Goal: Task Accomplishment & Management: Use online tool/utility

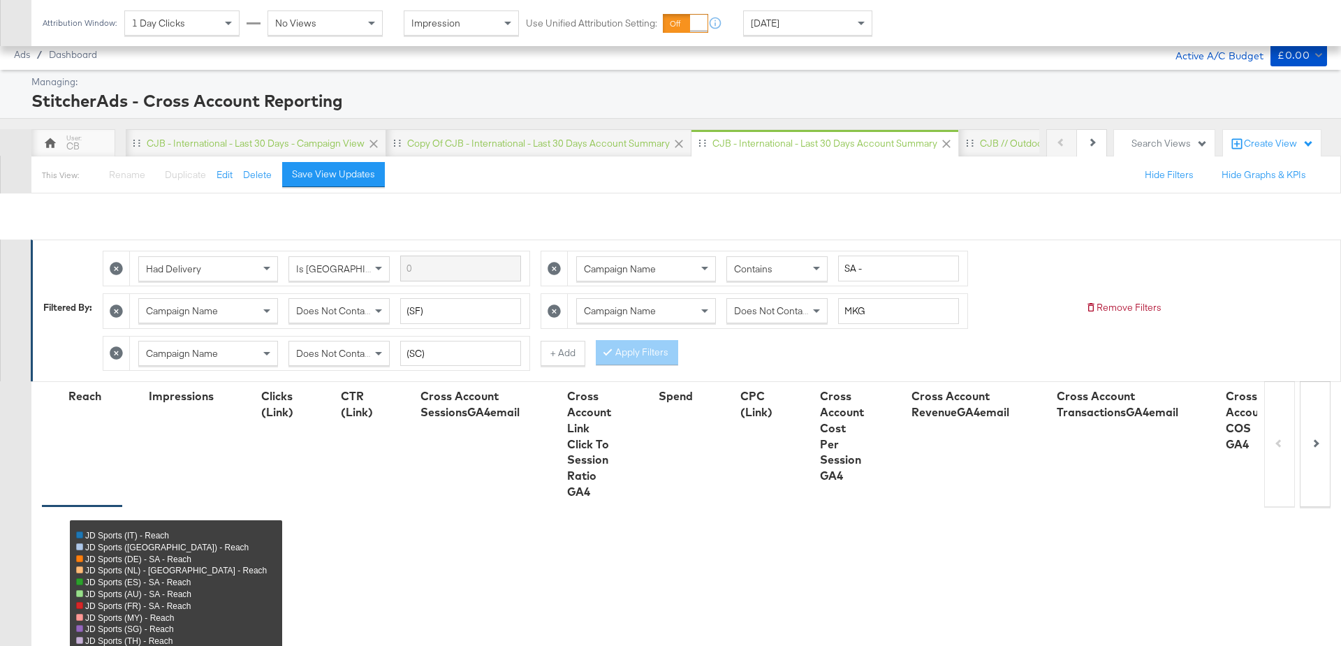
scroll to position [992, 0]
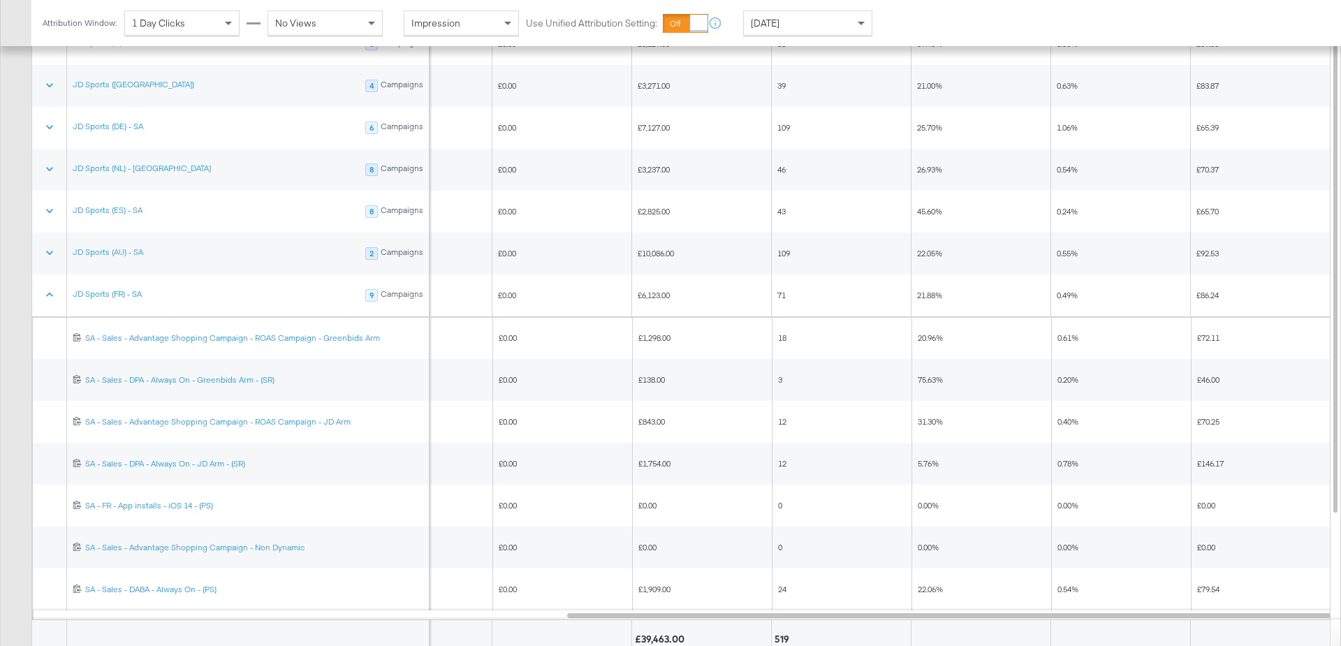
click at [853, 17] on div "Yesterday" at bounding box center [808, 23] width 128 height 24
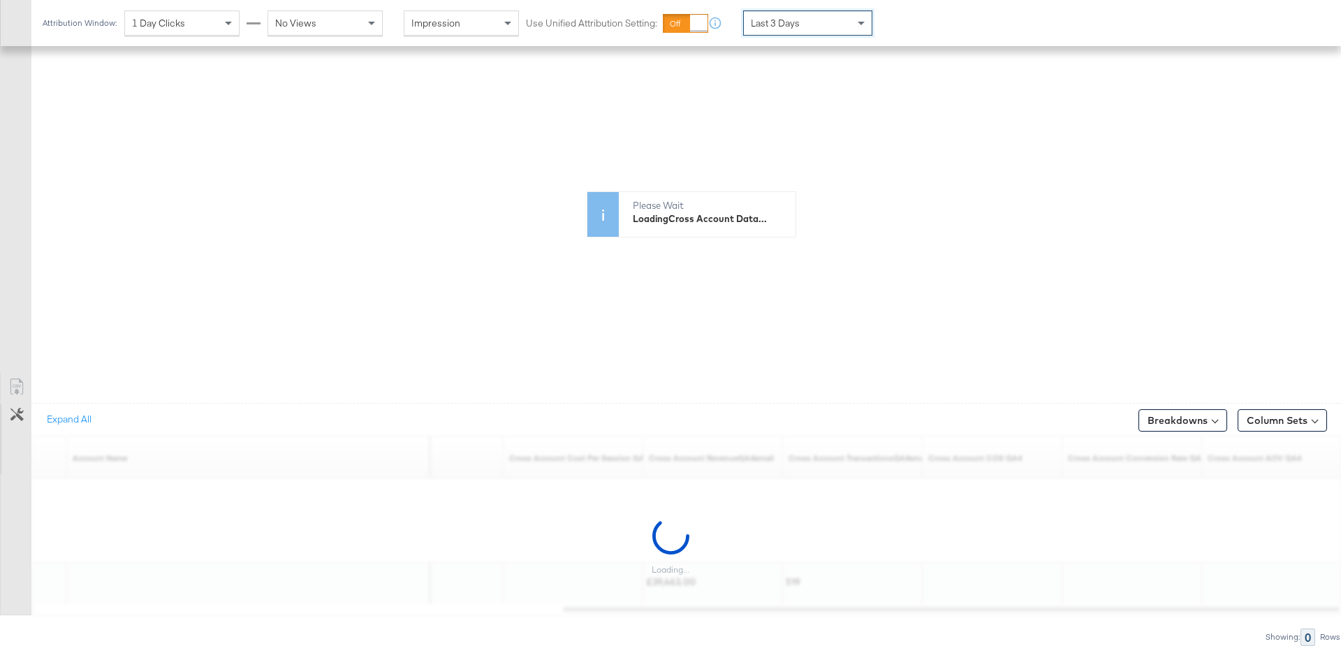
scroll to position [531, 0]
click at [864, 20] on span at bounding box center [862, 23] width 17 height 24
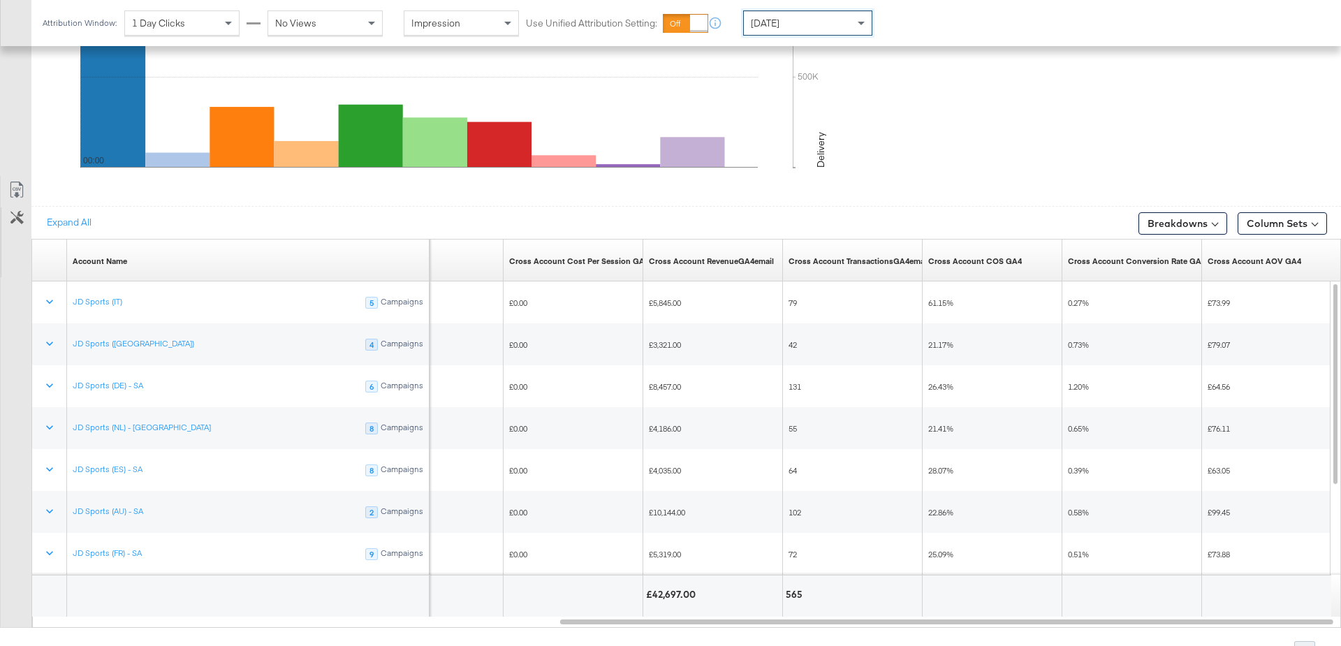
scroll to position [740, 0]
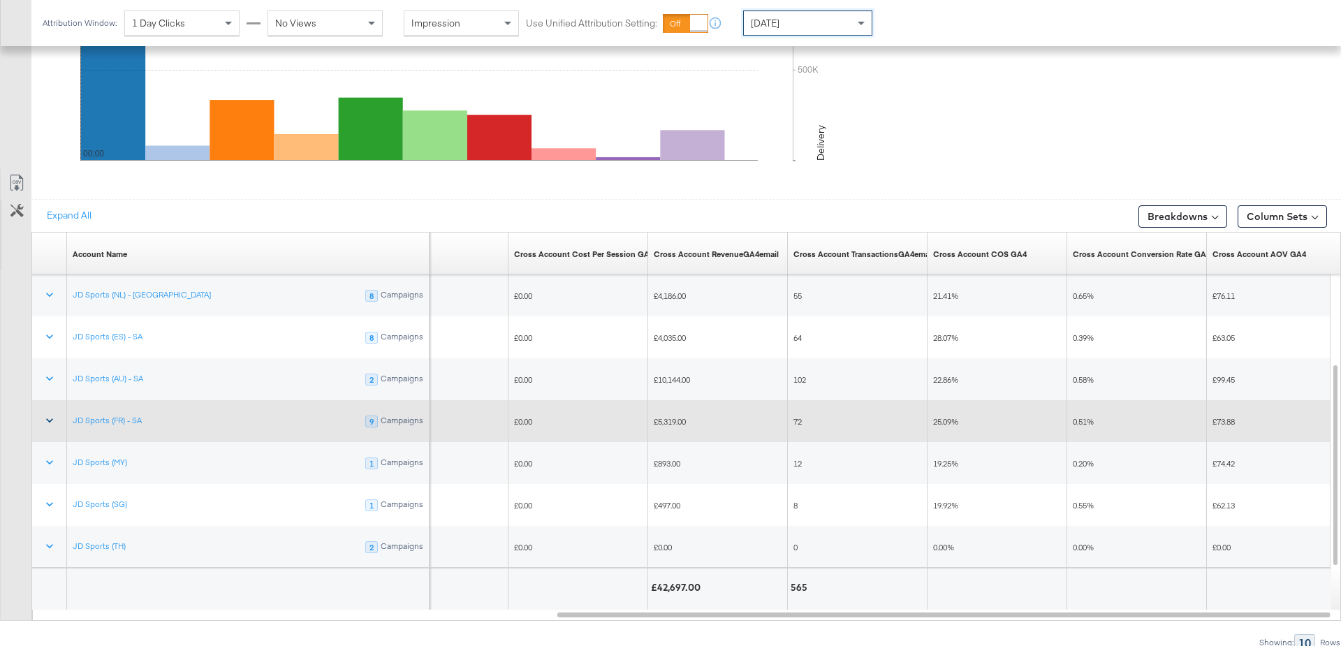
click at [48, 414] on icon at bounding box center [50, 420] width 14 height 14
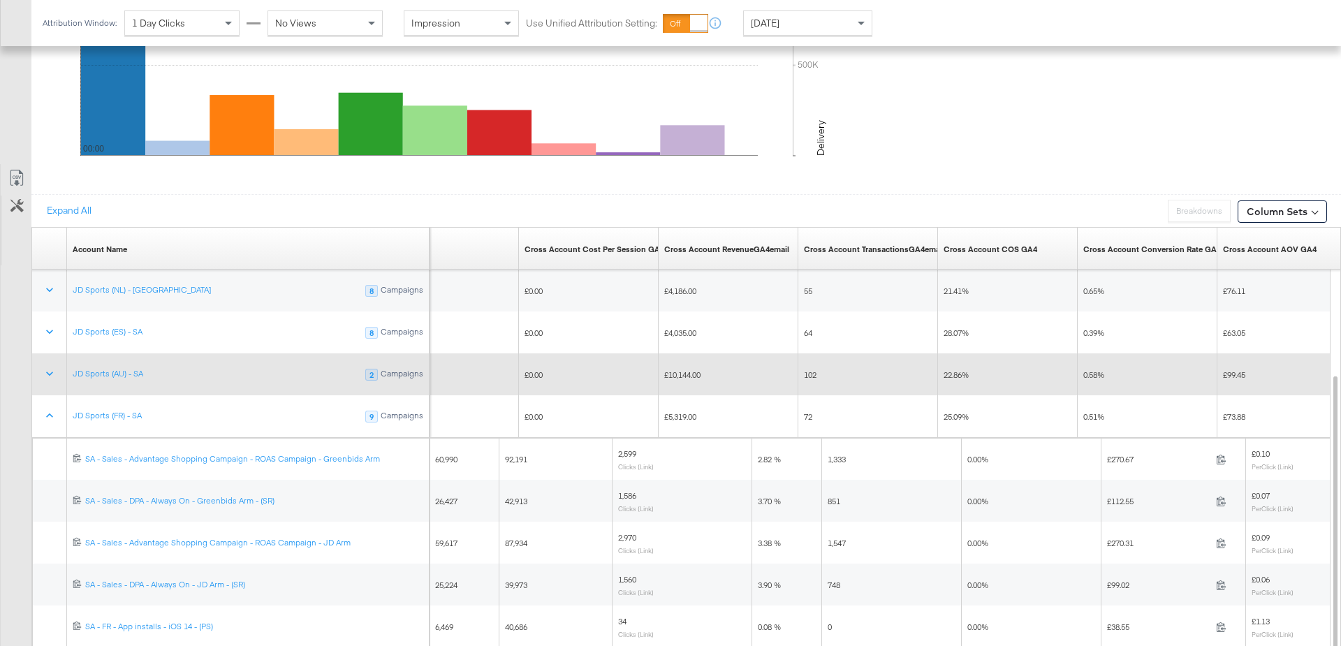
scroll to position [823, 0]
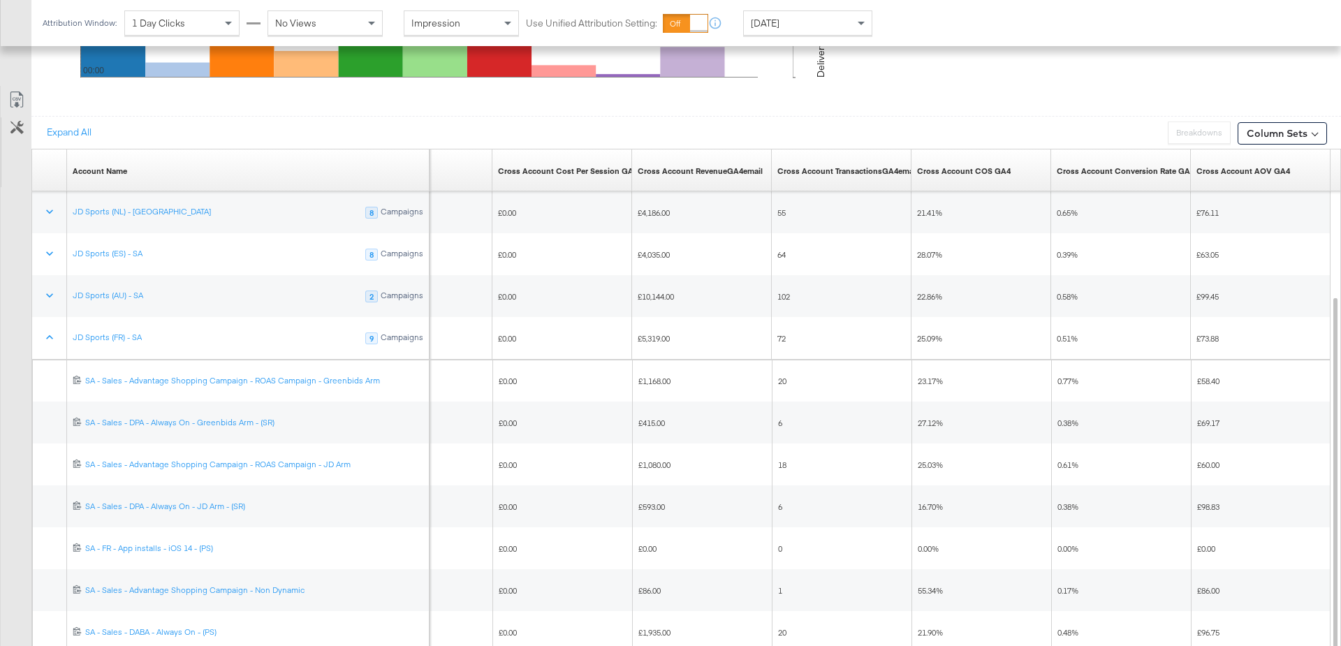
click at [830, 15] on div "Yesterday" at bounding box center [808, 23] width 128 height 24
click at [920, 33] on div "Aug 13th 2025" at bounding box center [910, 28] width 23 height 11
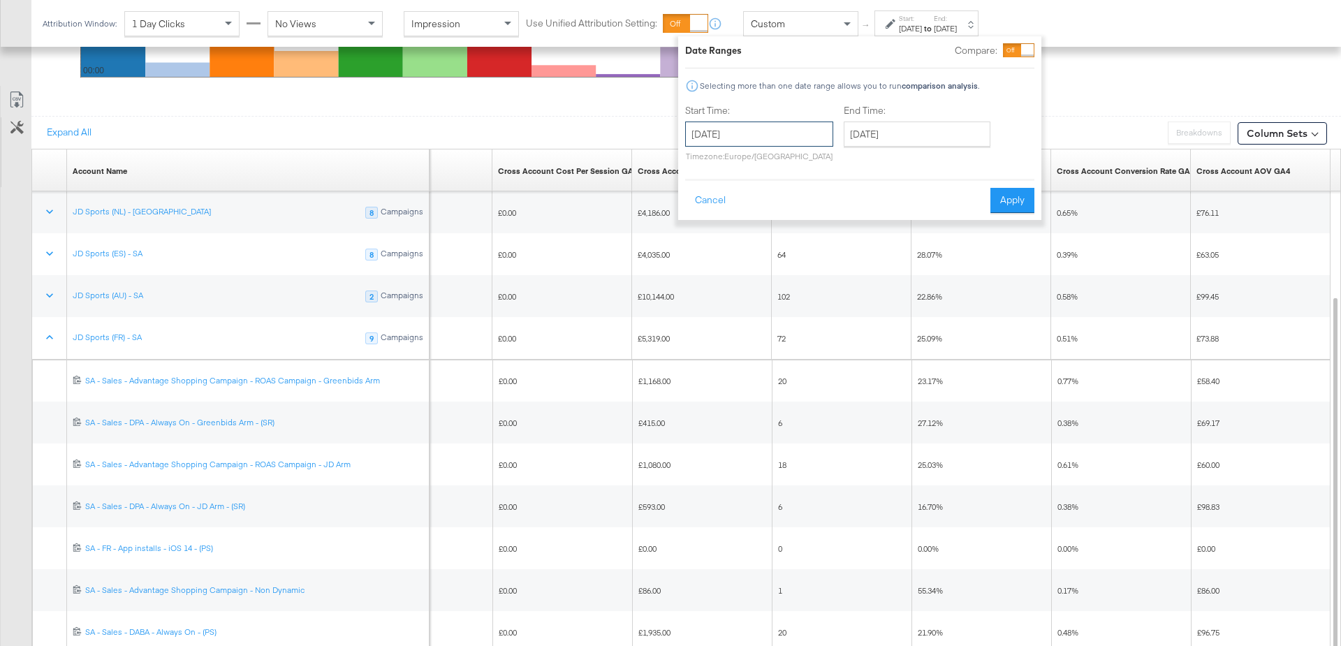
click at [739, 128] on input "August 13th 2025" at bounding box center [759, 134] width 148 height 25
click at [744, 246] on td "12" at bounding box center [749, 244] width 24 height 20
type input "August 12th 2025"
click at [880, 135] on input "August 13th 2025" at bounding box center [917, 134] width 147 height 25
click at [910, 242] on td "12" at bounding box center [907, 244] width 24 height 20
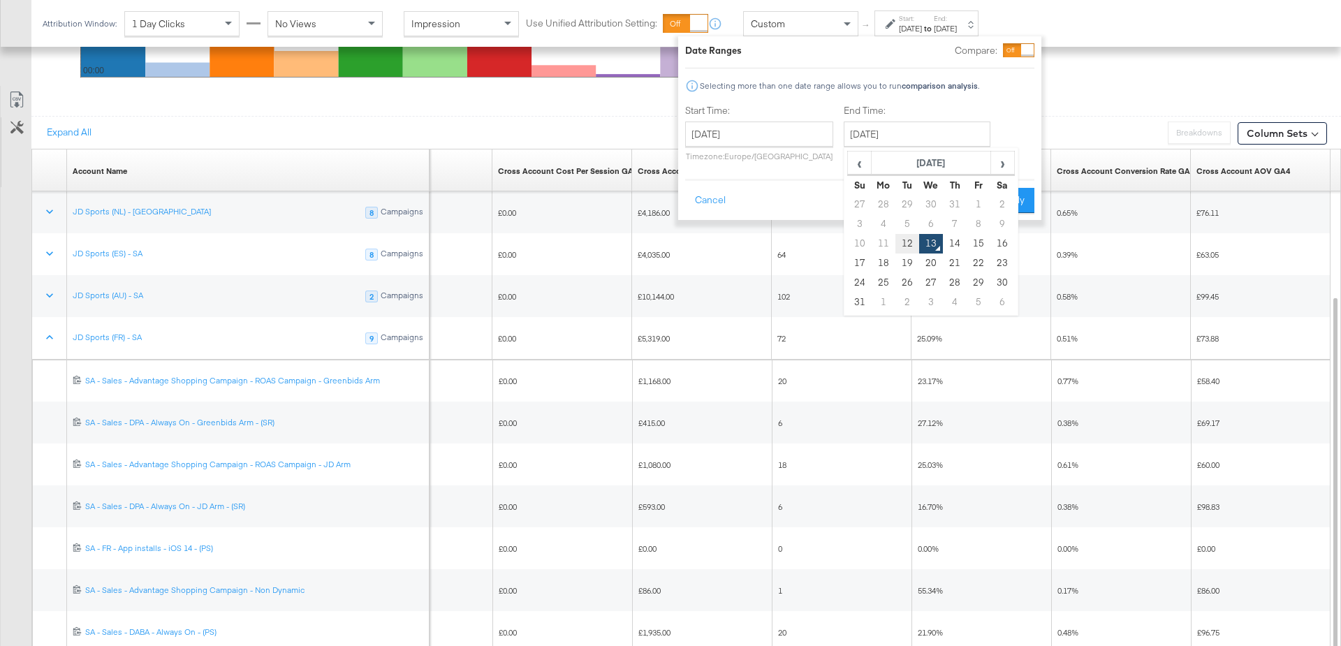
type input "August 12th 2025"
click at [1008, 198] on button "Apply" at bounding box center [1012, 200] width 44 height 25
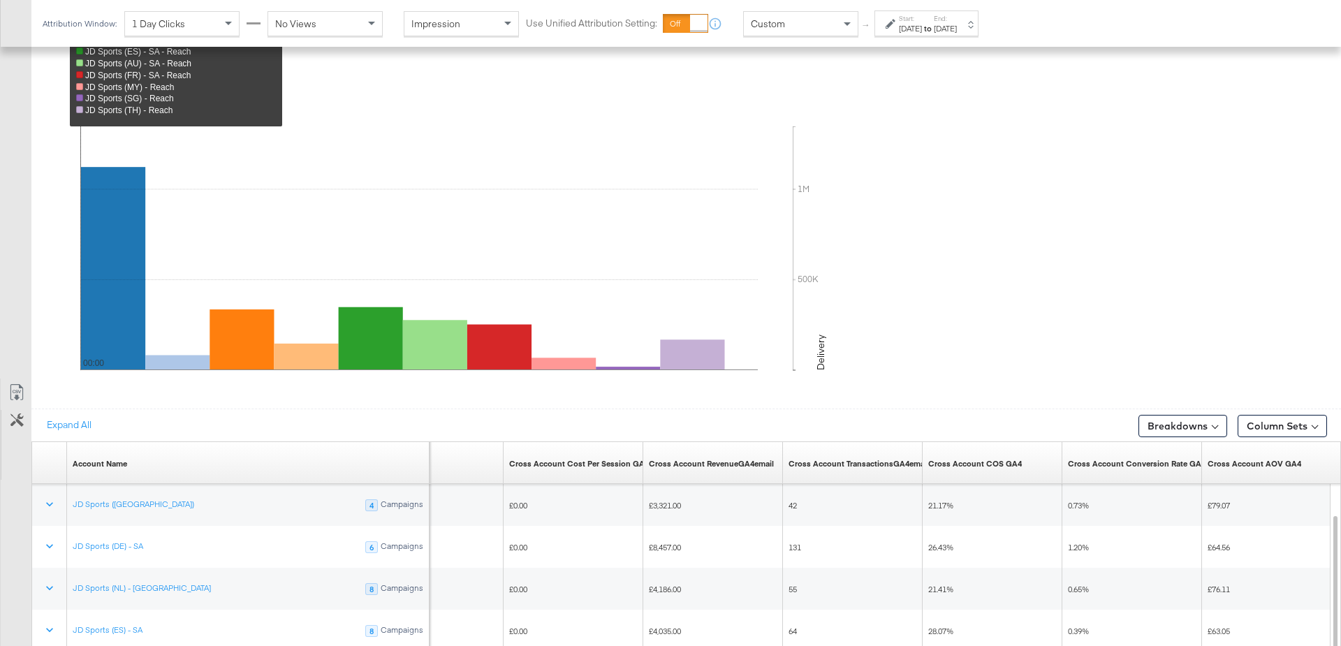
scroll to position [741, 0]
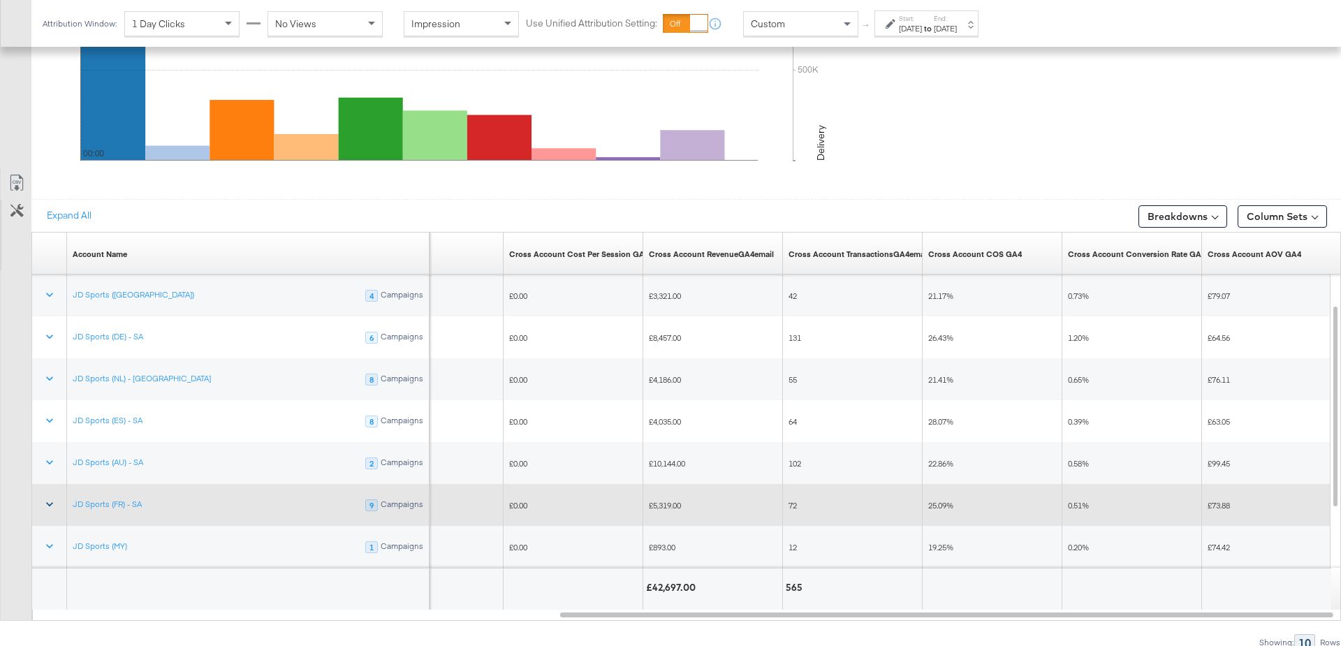
click at [48, 503] on icon at bounding box center [50, 504] width 14 height 14
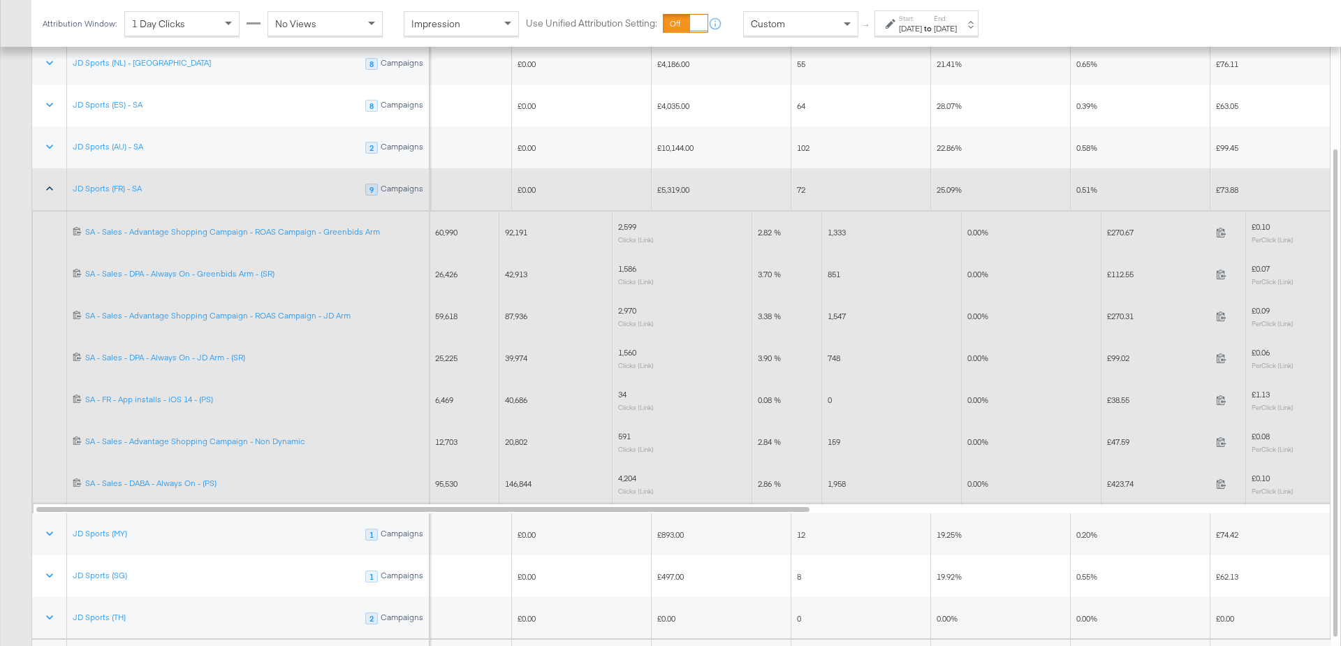
scroll to position [1044, 0]
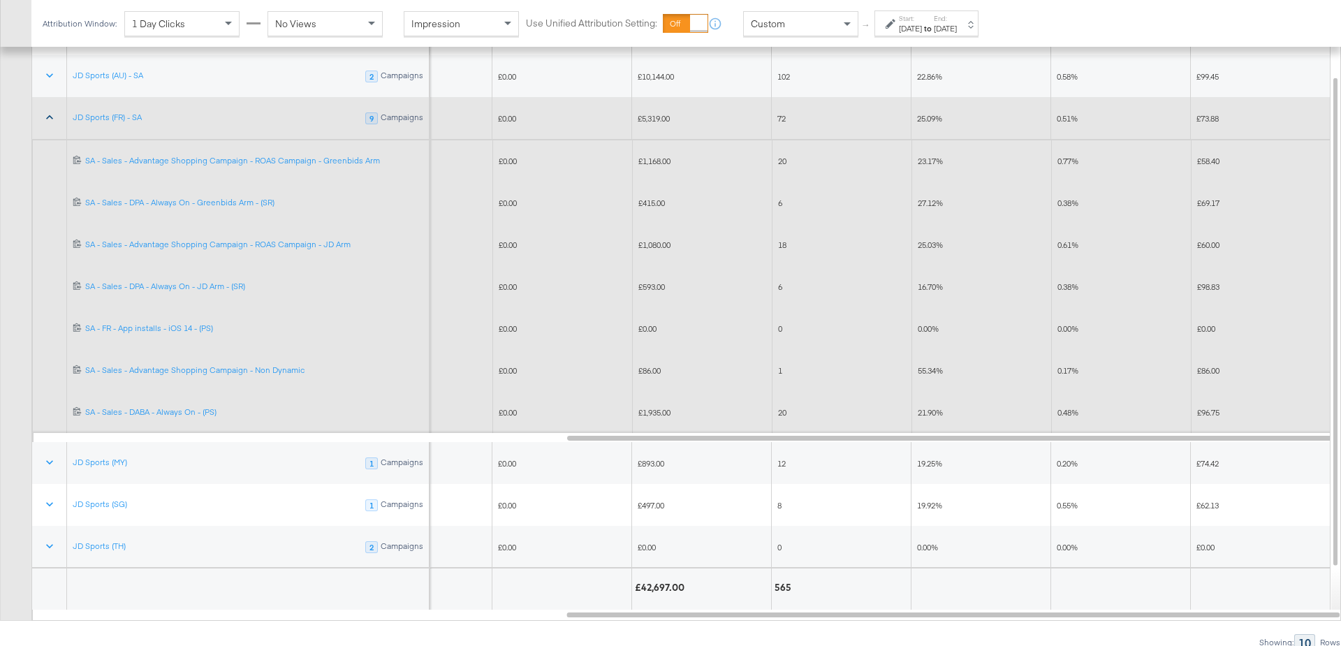
click at [922, 29] on div "Aug 12th 2025" at bounding box center [910, 28] width 23 height 11
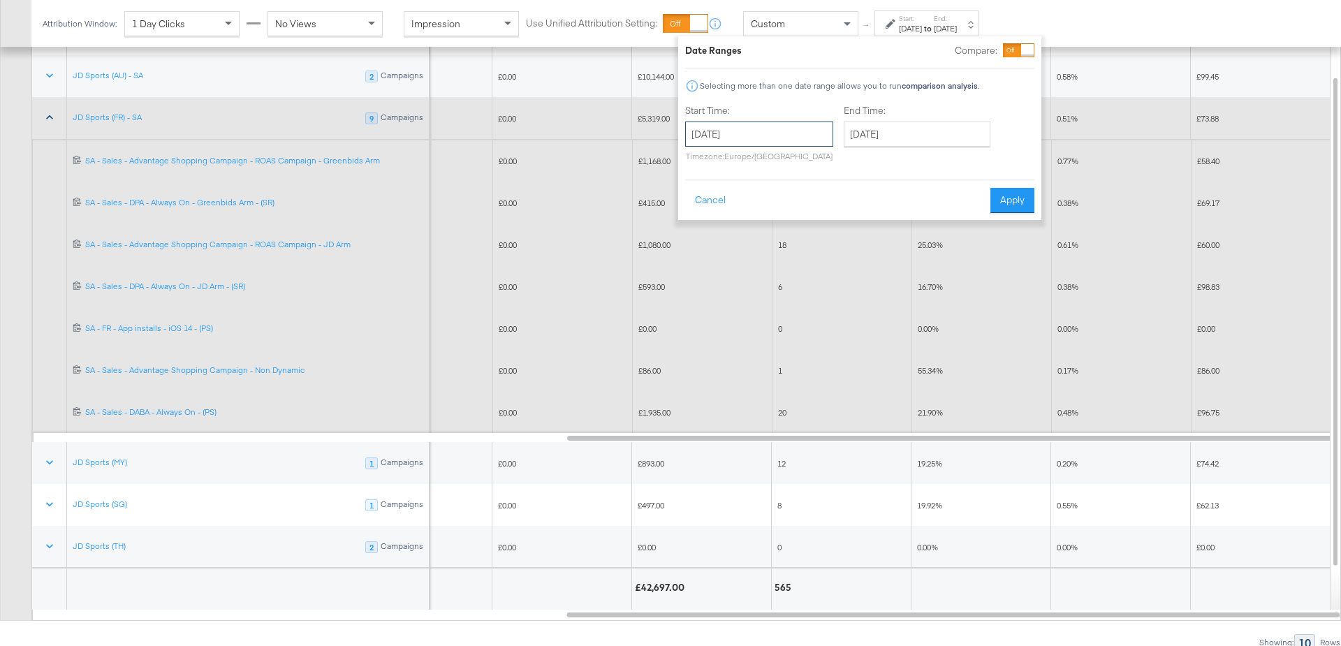
click at [738, 132] on input "August 12th 2025" at bounding box center [759, 134] width 148 height 25
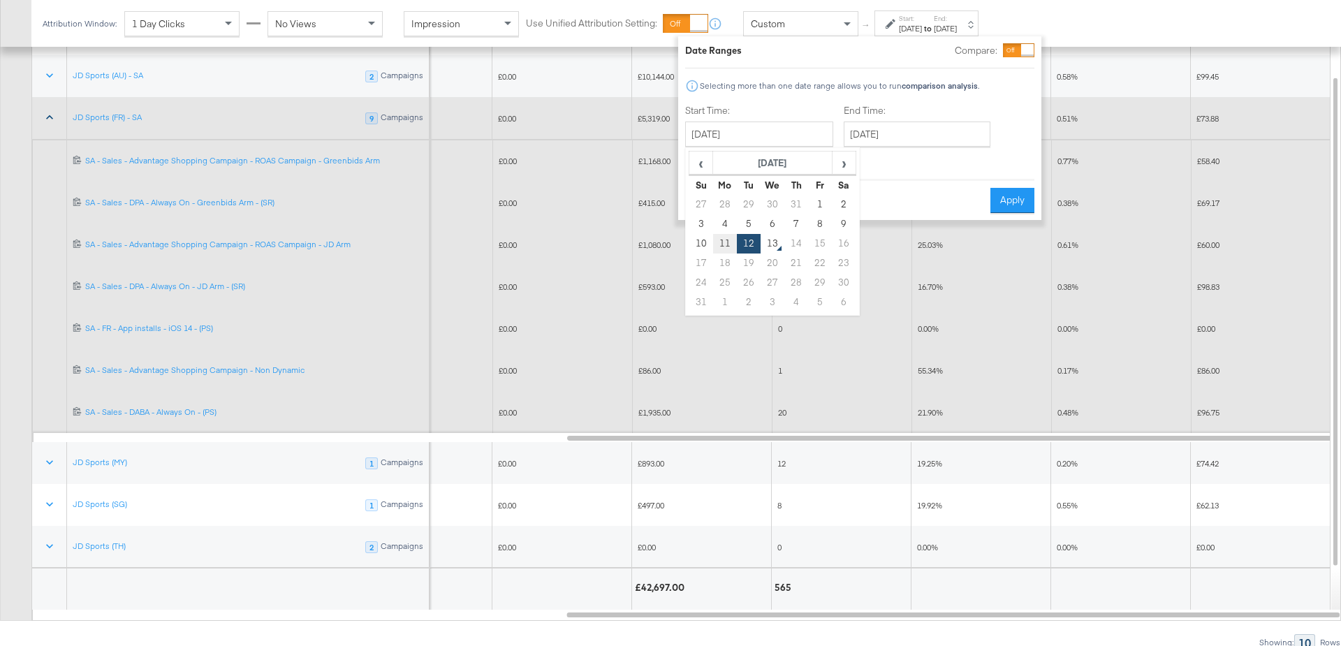
click at [722, 246] on td "11" at bounding box center [725, 244] width 24 height 20
type input "August 11th 2025"
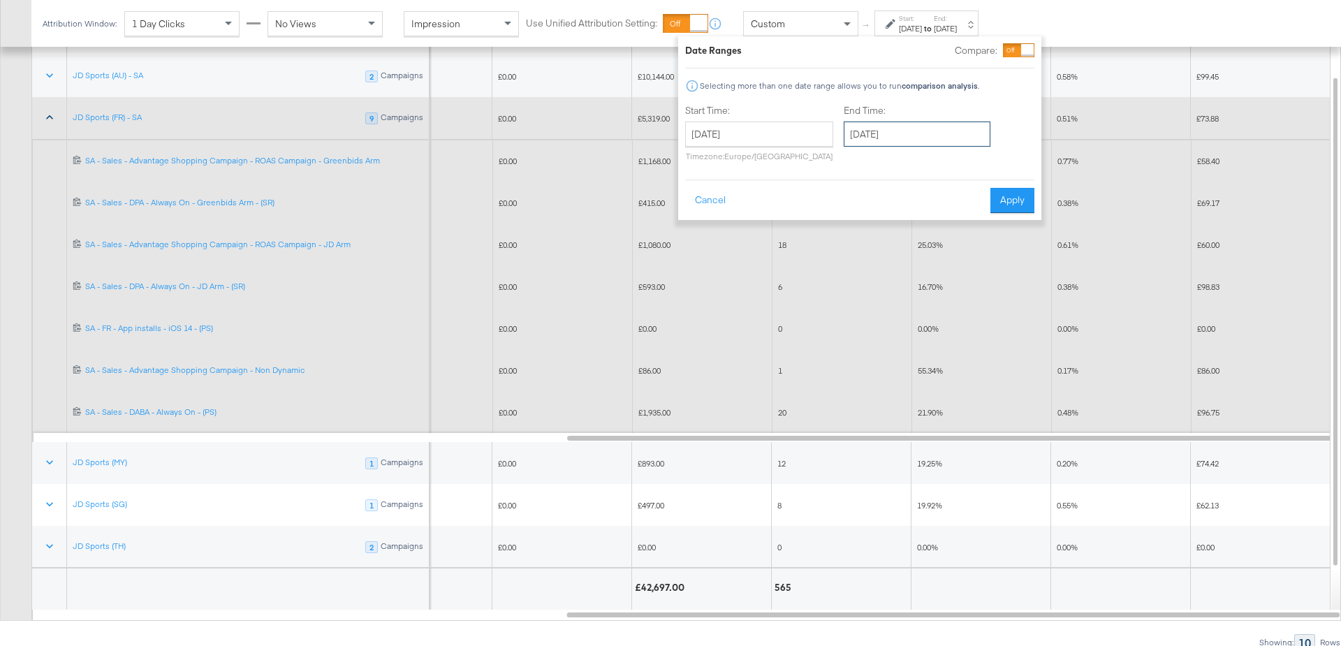
click at [888, 130] on input "August 12th 2025" at bounding box center [917, 134] width 147 height 25
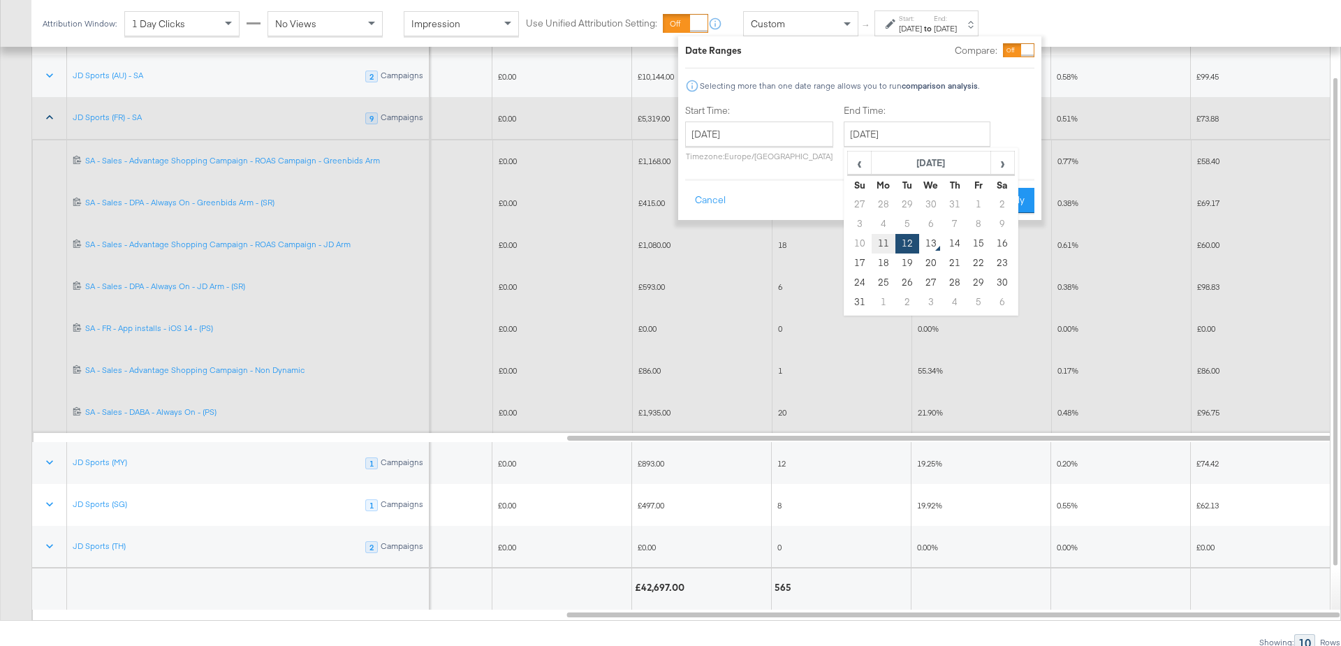
click at [881, 238] on td "11" at bounding box center [883, 244] width 24 height 20
type input "August 11th 2025"
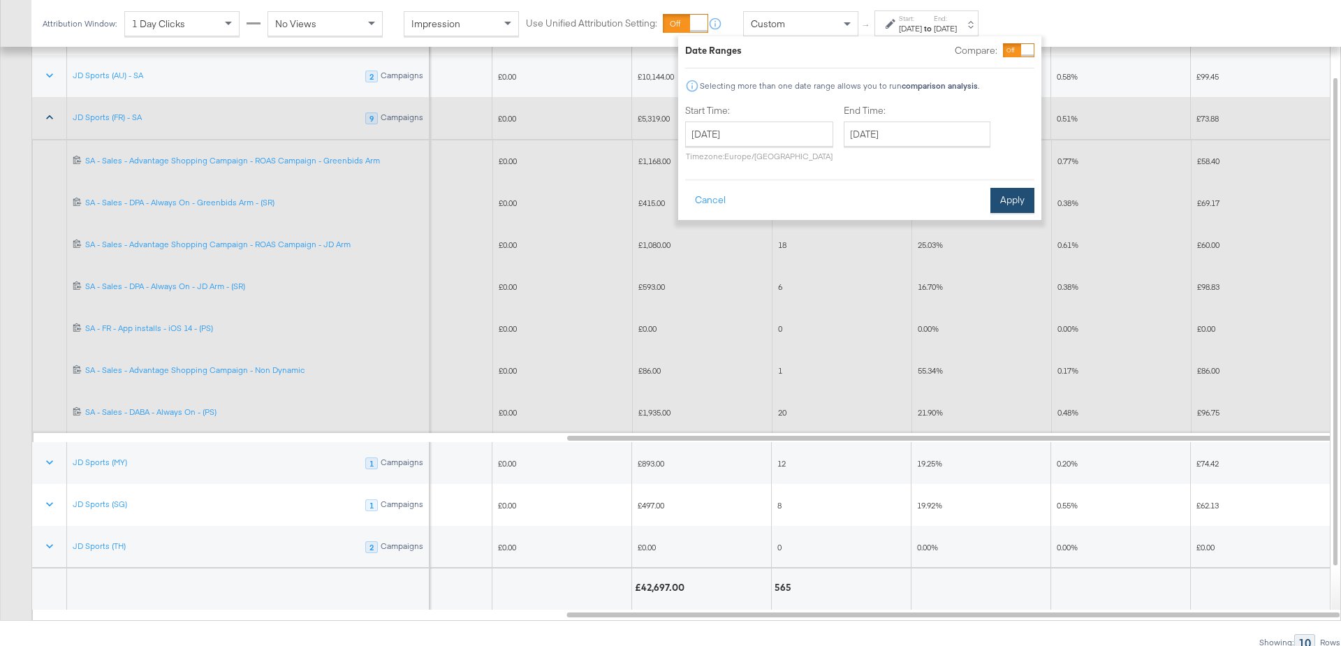
click at [1017, 194] on button "Apply" at bounding box center [1012, 200] width 44 height 25
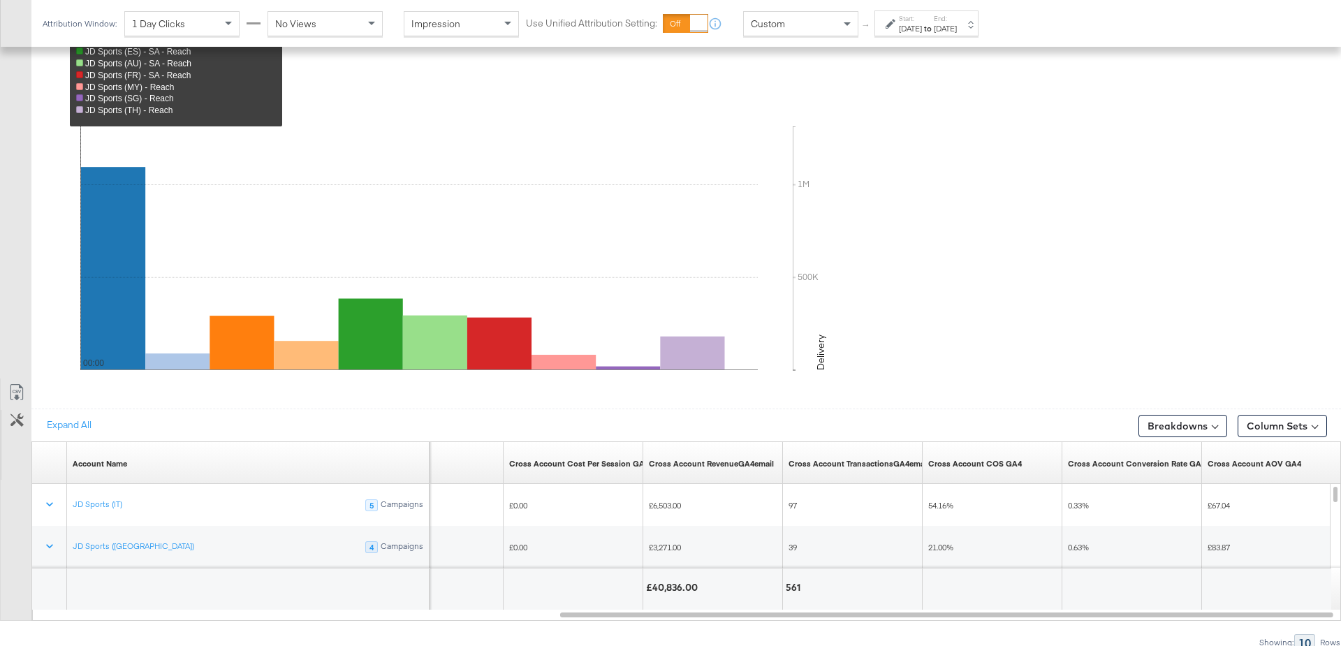
scroll to position [741, 0]
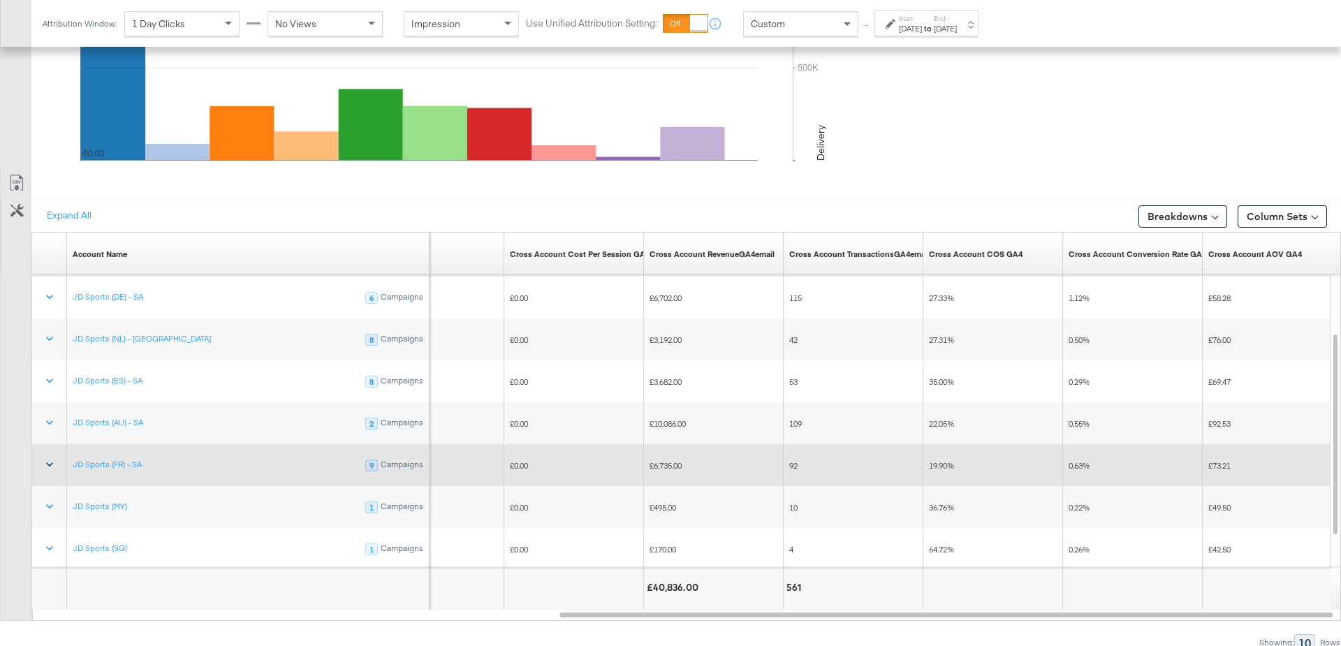
click at [49, 460] on icon at bounding box center [50, 464] width 14 height 14
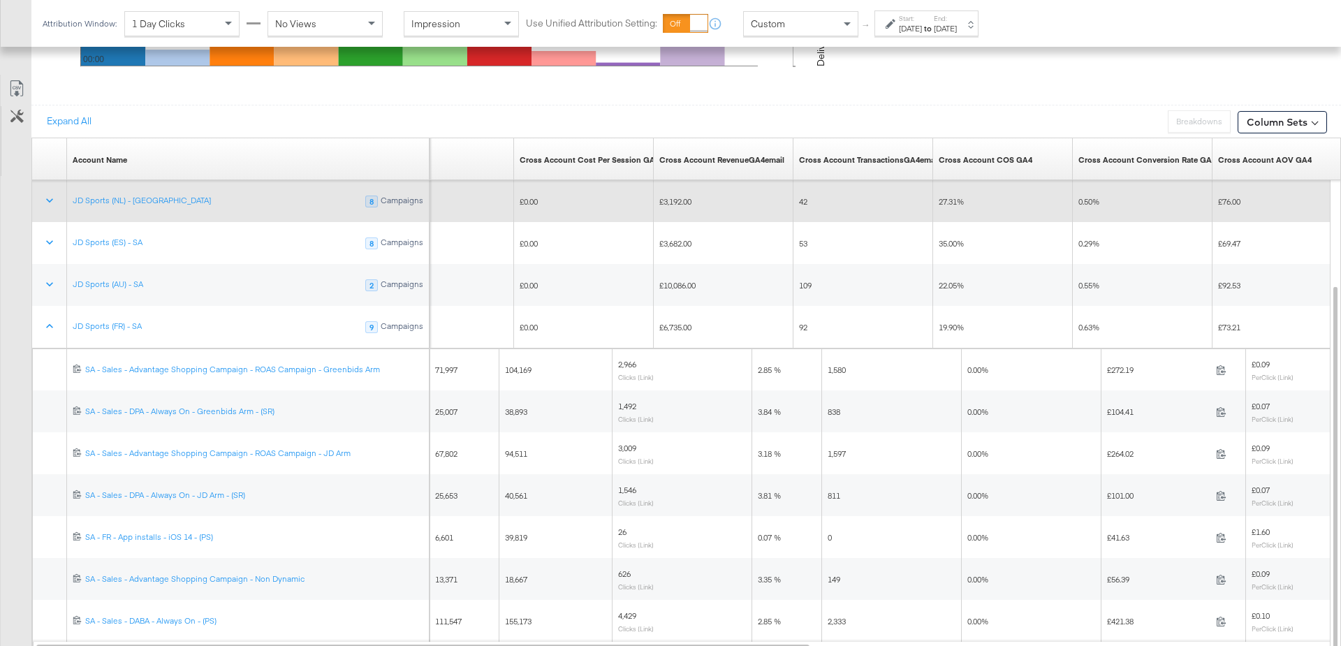
scroll to position [837, 0]
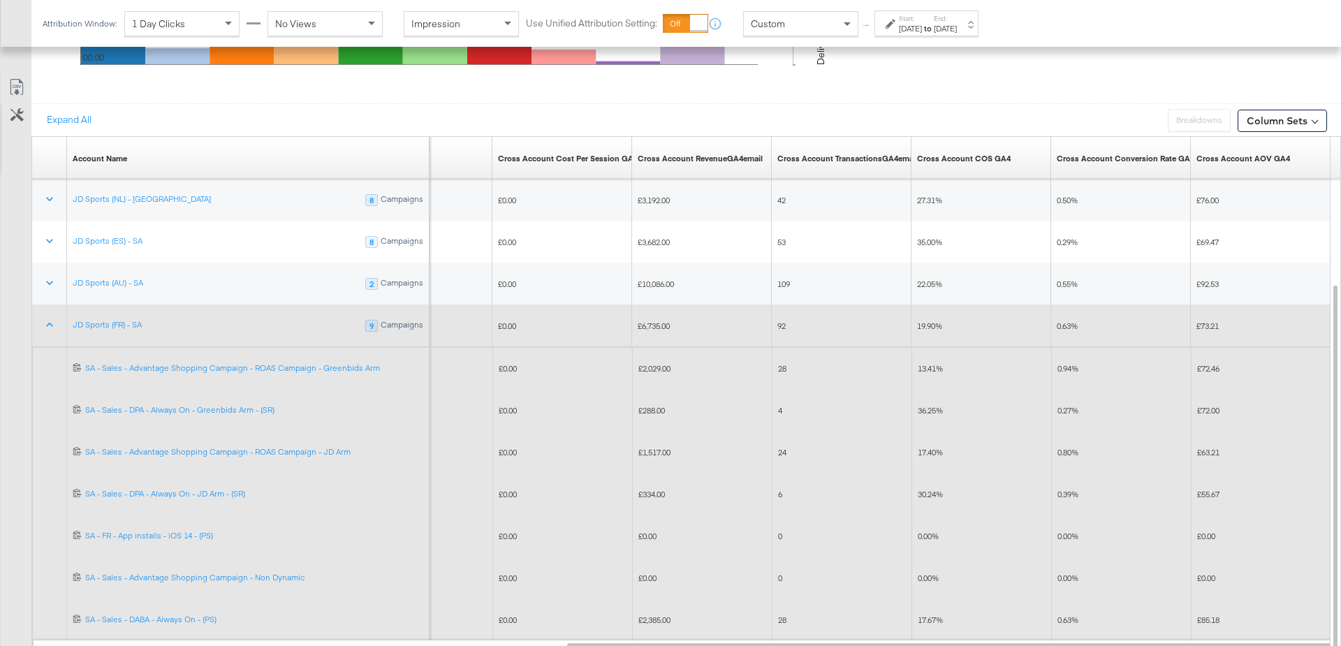
click at [653, 447] on span "£1,517.00" at bounding box center [654, 452] width 32 height 10
click at [653, 492] on span "£334.00" at bounding box center [651, 494] width 27 height 10
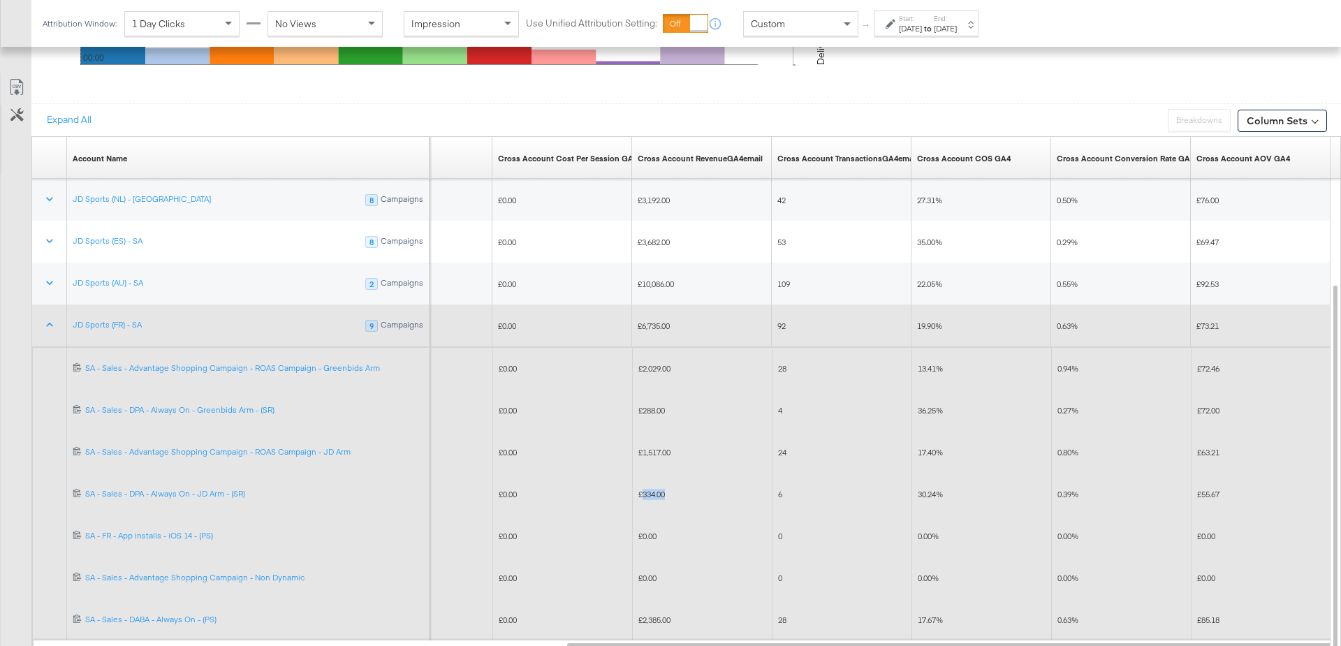
click at [653, 492] on span "£334.00" at bounding box center [651, 494] width 27 height 10
click at [649, 407] on span "£288.00" at bounding box center [651, 410] width 27 height 10
click at [655, 363] on span "£2,029.00" at bounding box center [654, 368] width 32 height 10
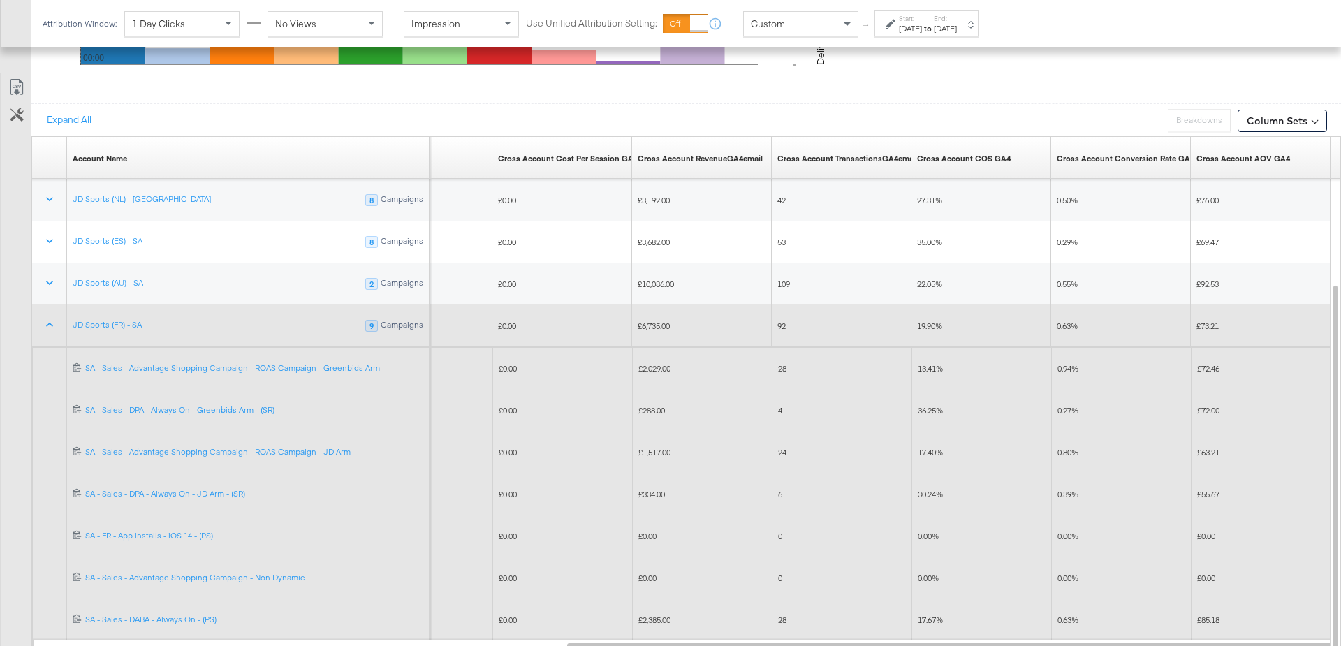
click at [655, 363] on span "£2,029.00" at bounding box center [654, 368] width 32 height 10
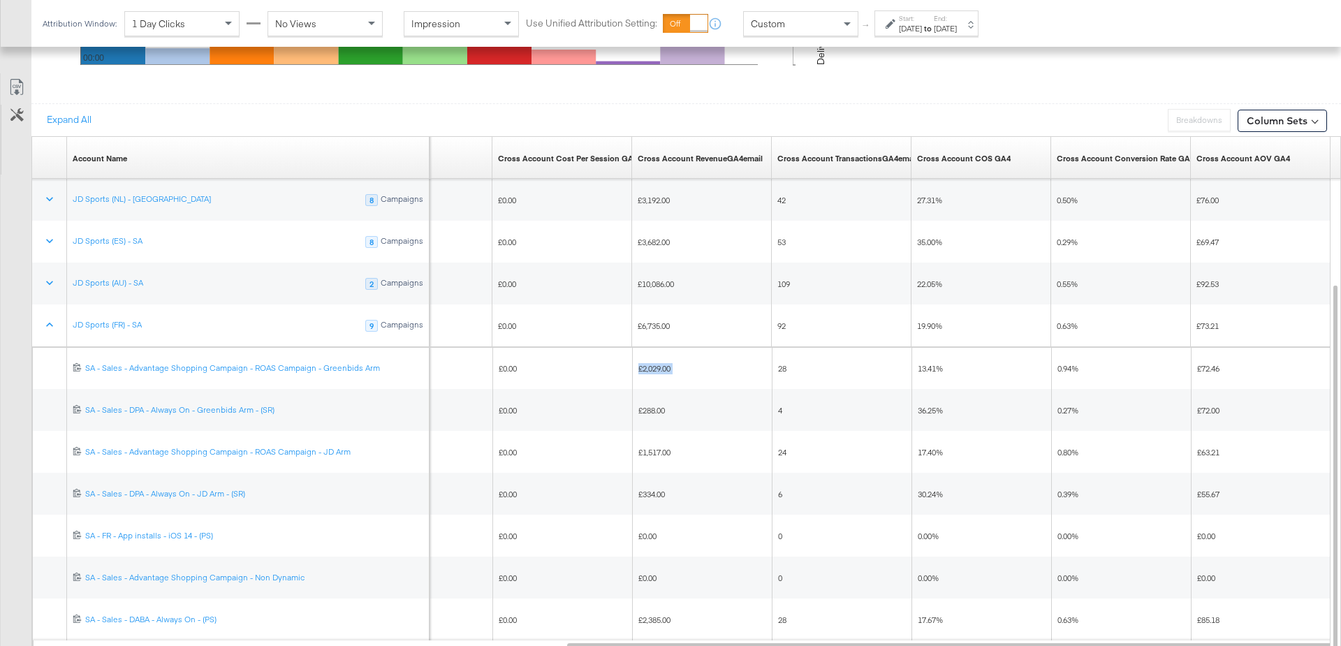
click at [832, 27] on div "Custom" at bounding box center [801, 24] width 114 height 24
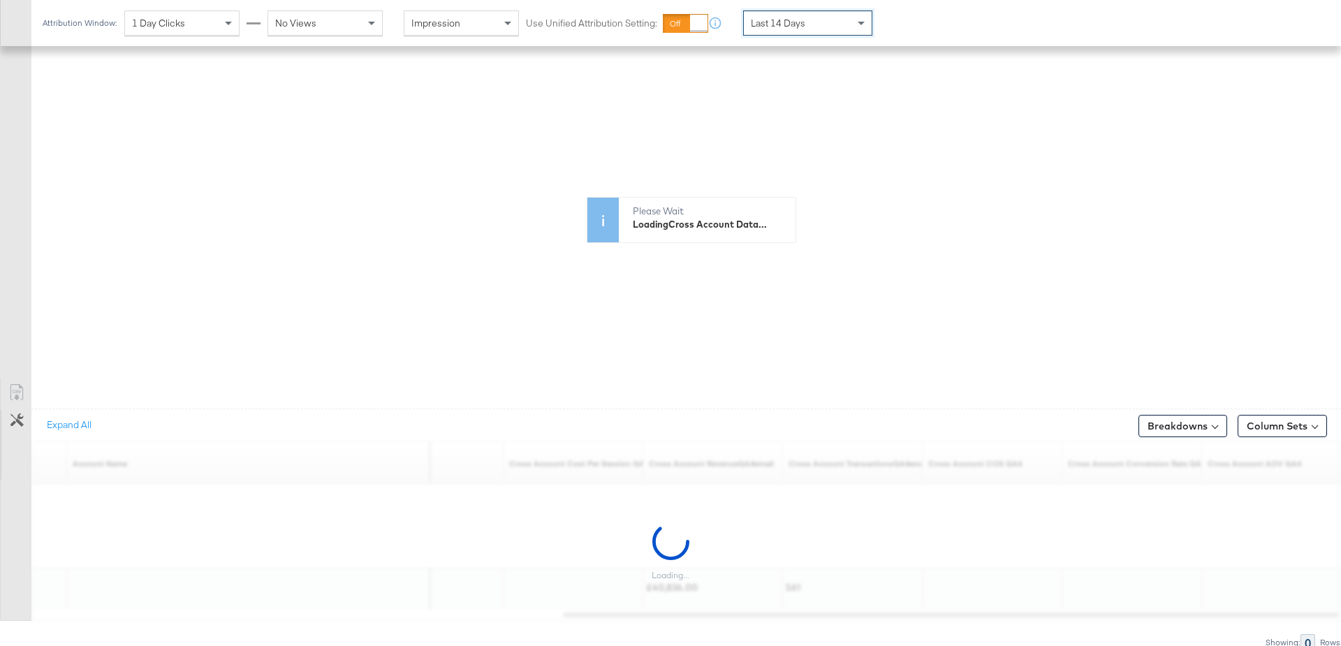
scroll to position [740, 0]
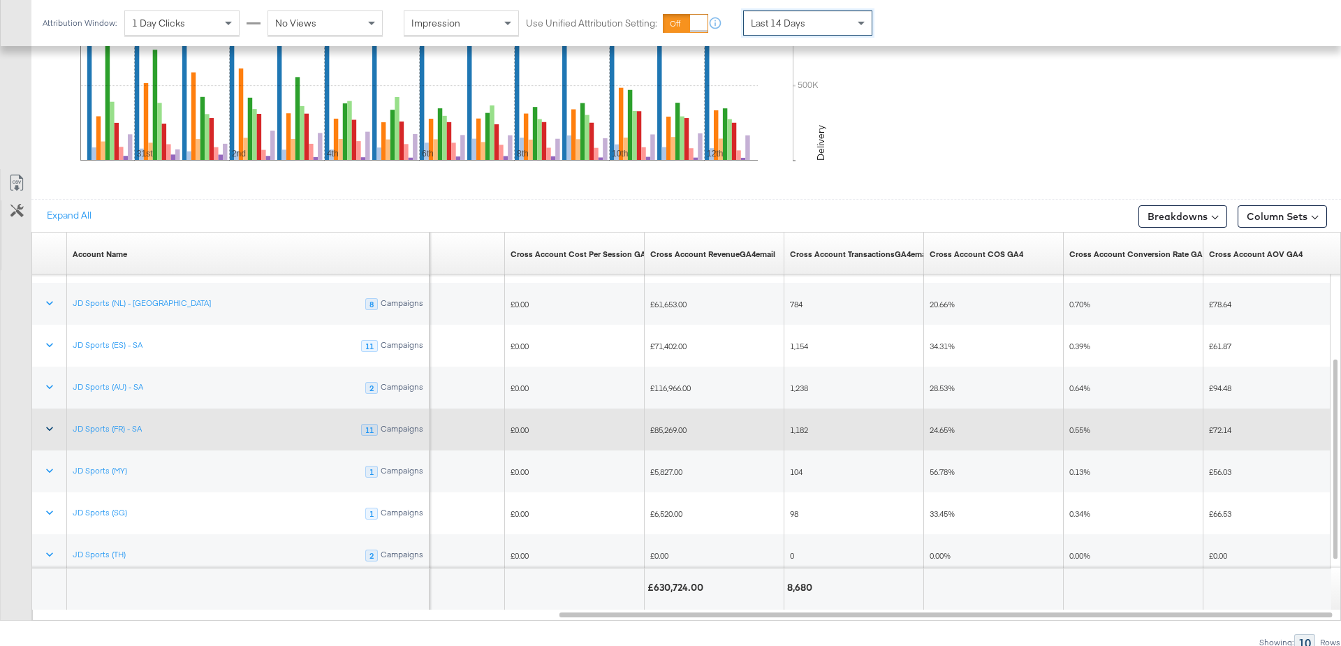
click at [43, 424] on icon at bounding box center [50, 429] width 14 height 14
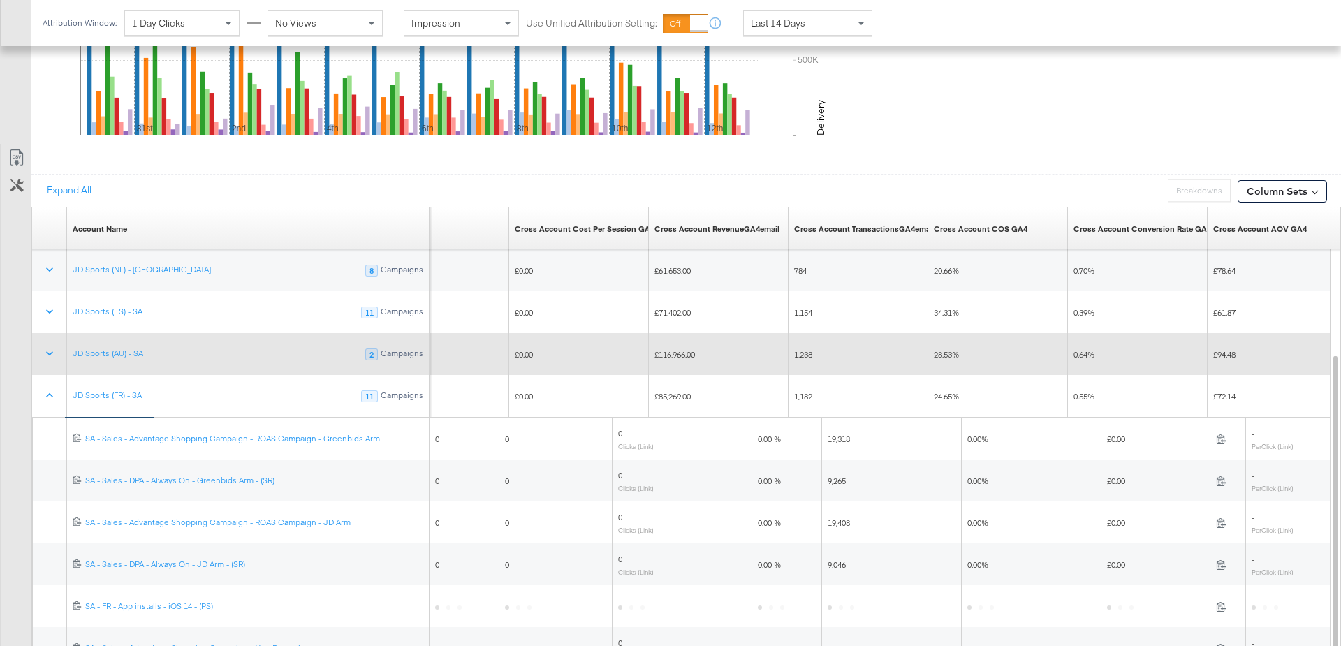
scroll to position [820, 0]
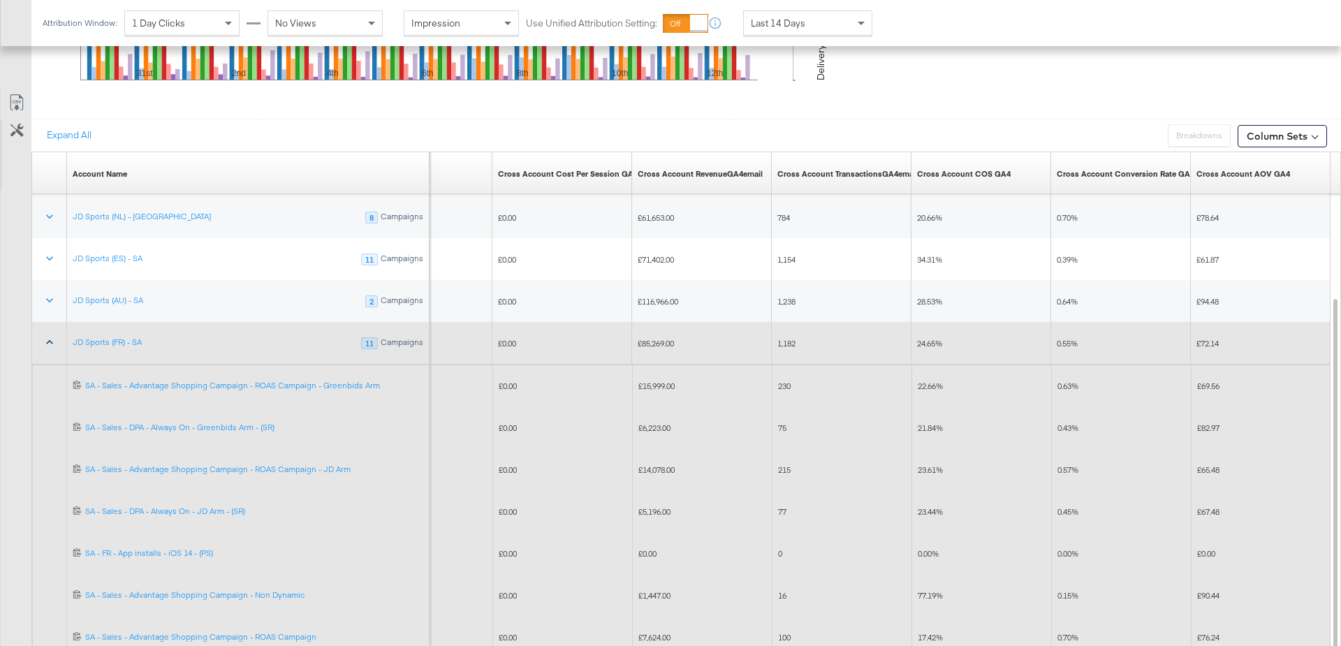
click at [46, 337] on icon at bounding box center [50, 342] width 14 height 14
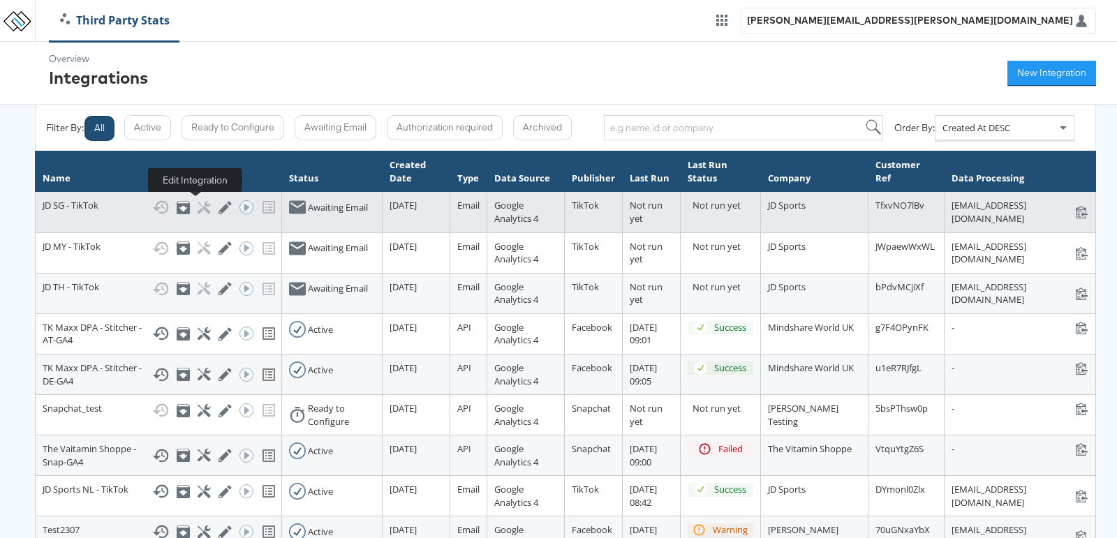
click at [219, 205] on icon at bounding box center [225, 207] width 13 height 13
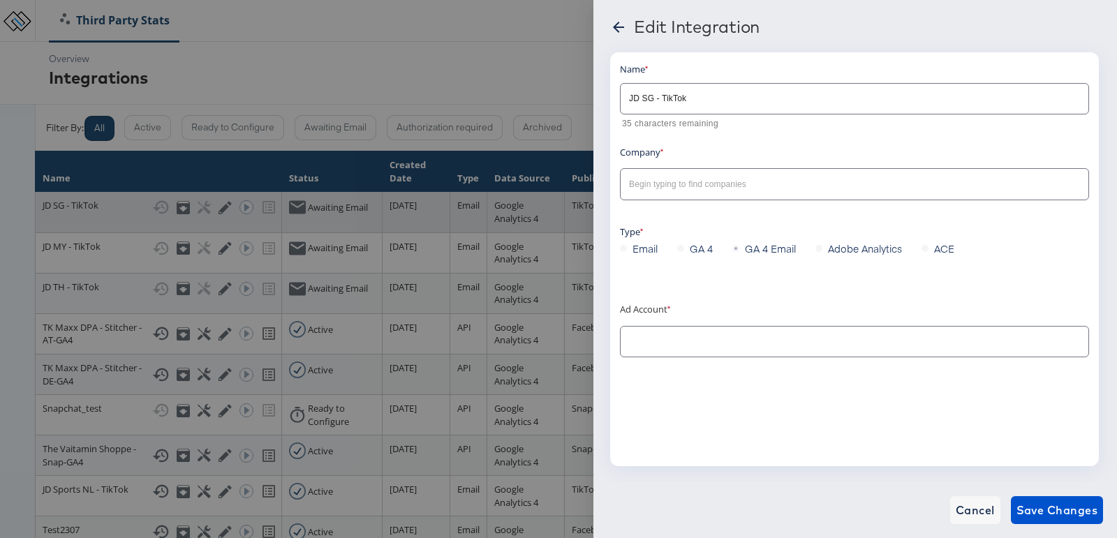
type input "JD Sports"
type input "JD Sports (SG): (ACT: 7112766874277937154)"
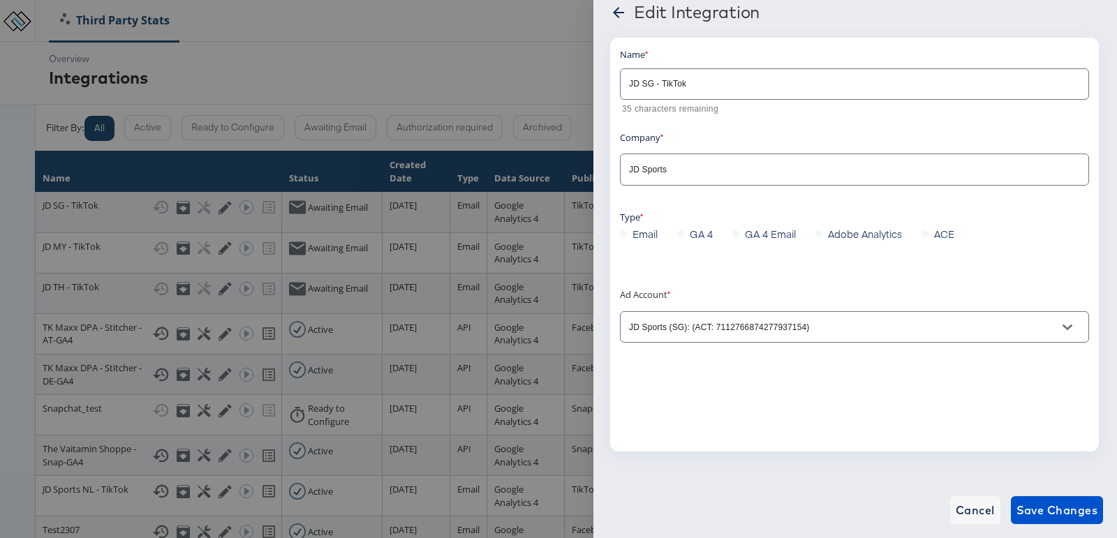
click at [1069, 327] on icon "Open" at bounding box center [1068, 328] width 10 height 6
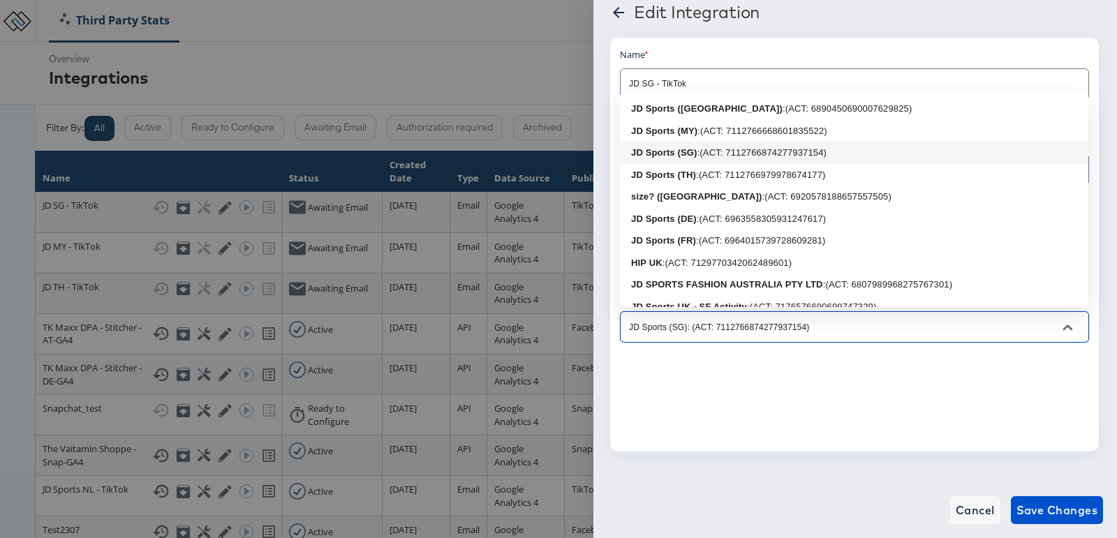
click at [1092, 327] on div "Name JD SG - TikTok 35 characters remaining Company JD Sports Type Email GA 4 G…" at bounding box center [854, 245] width 489 height 414
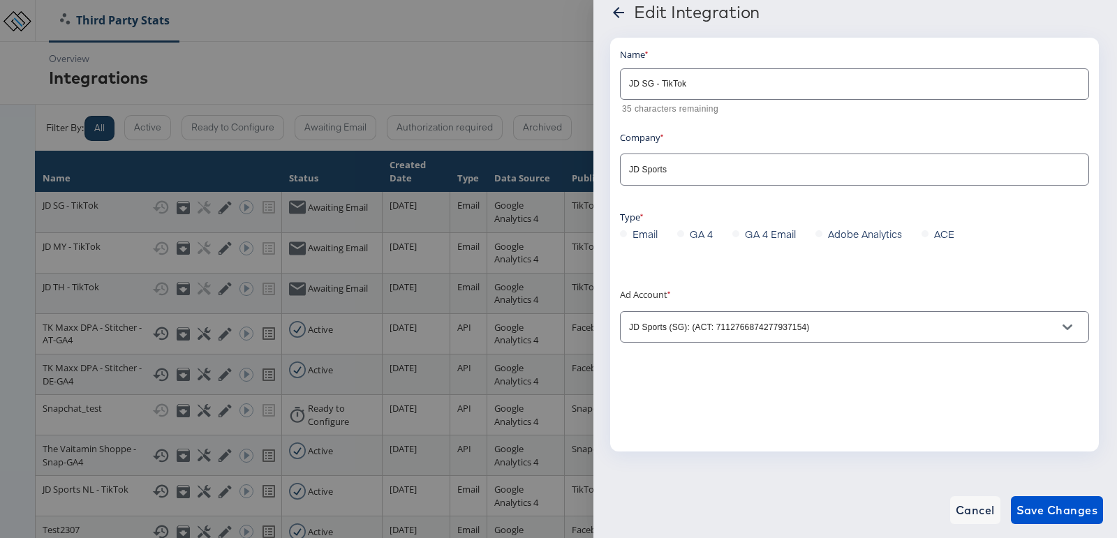
click at [619, 12] on icon at bounding box center [618, 12] width 11 height 11
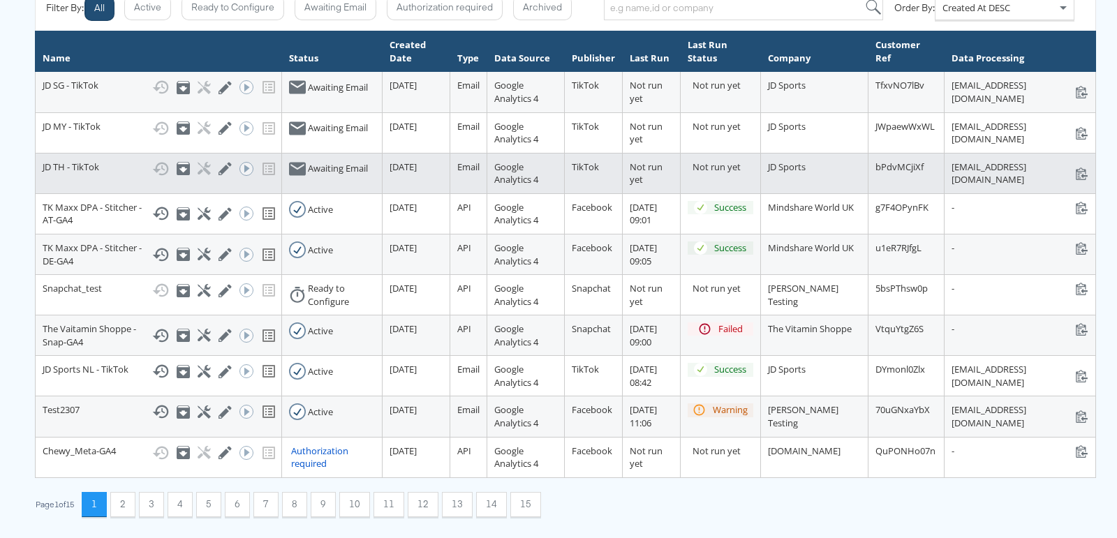
scroll to position [180, 0]
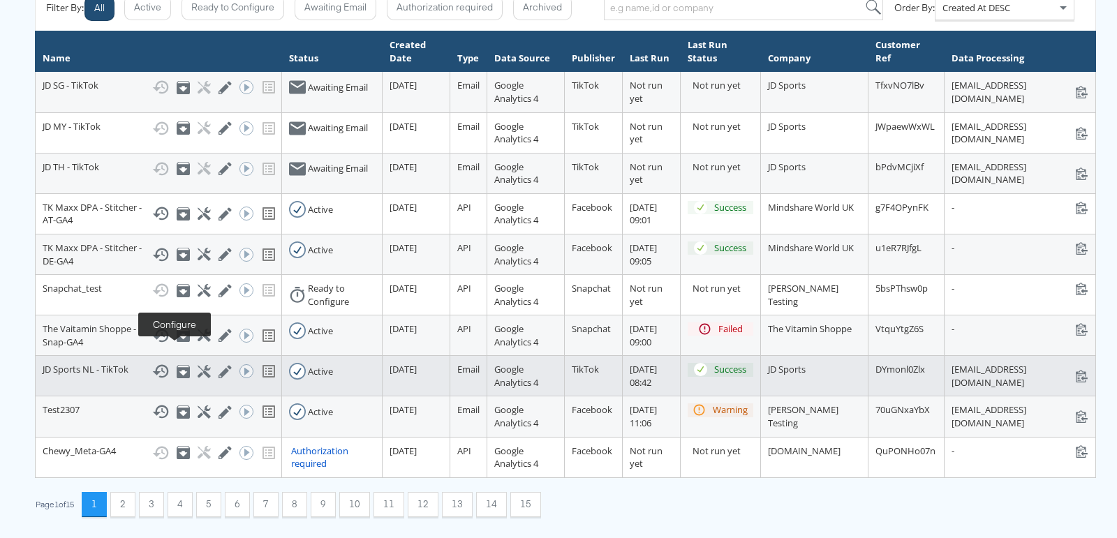
click at [198, 365] on icon at bounding box center [204, 371] width 13 height 13
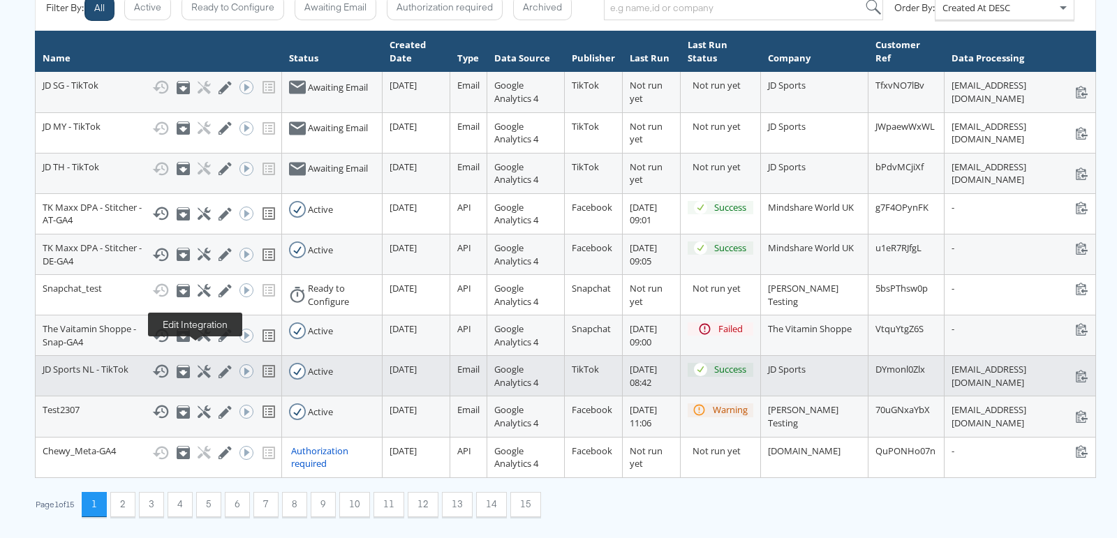
click at [219, 365] on icon at bounding box center [225, 371] width 13 height 13
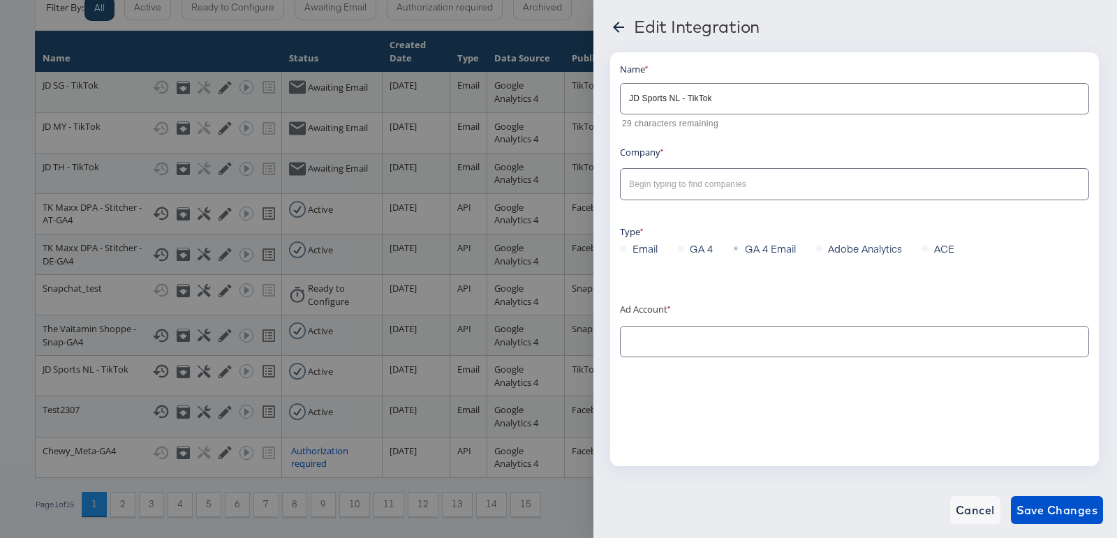
type input "JD Sports (NL): (ACT: 7013023465296969729)"
type input "JD Sports"
click at [618, 25] on icon at bounding box center [618, 27] width 17 height 17
